Goal: Task Accomplishment & Management: Complete application form

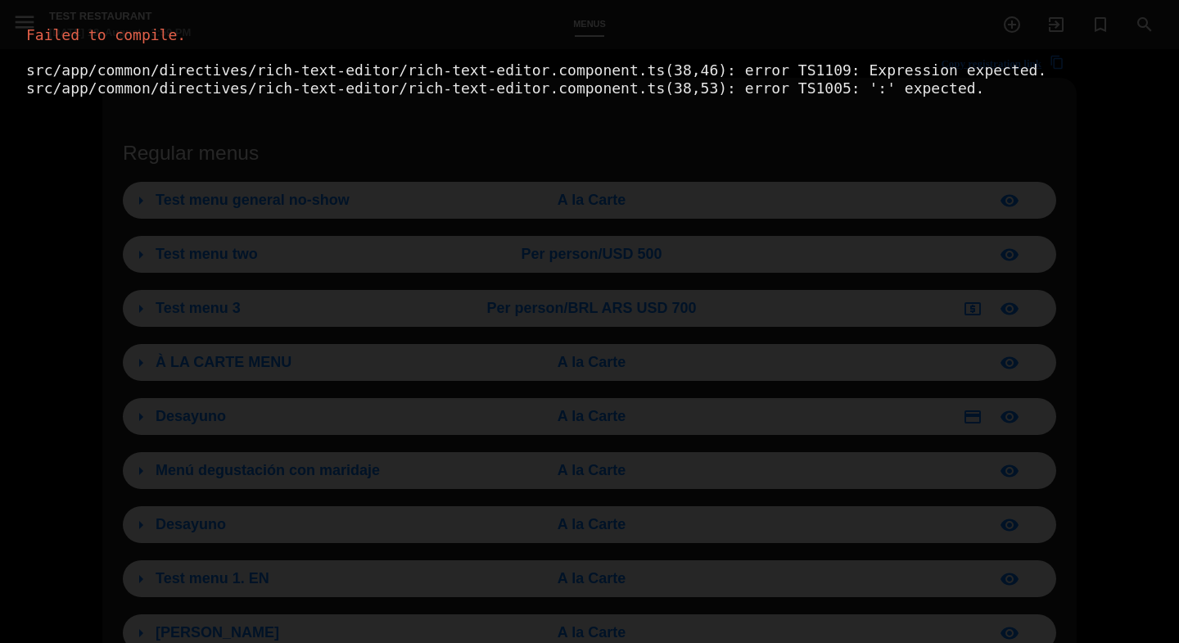
click at [645, 274] on div "Failed to compile. src/app/common/directives/rich-text-editor/rich-text-editor.…" at bounding box center [589, 321] width 1179 height 643
click at [544, 261] on div "Failed to compile. src/app/common/directives/rich-text-editor/rich-text-editor.…" at bounding box center [589, 321] width 1179 height 643
